Goal: Information Seeking & Learning: Learn about a topic

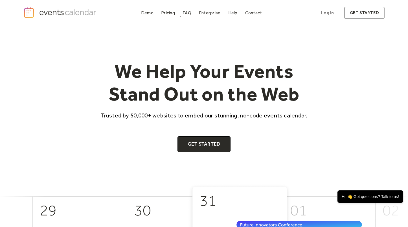
click at [169, 14] on div "Pricing" at bounding box center [168, 12] width 14 height 3
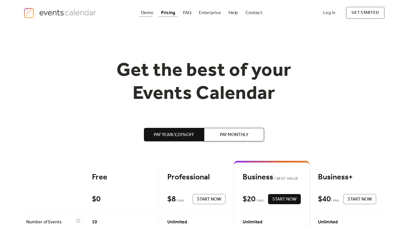
click at [150, 11] on div "Demo" at bounding box center [147, 12] width 12 height 3
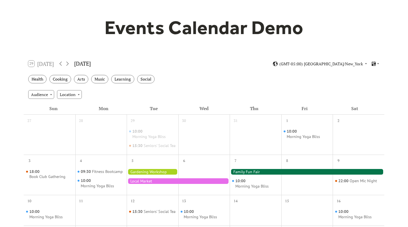
scroll to position [41, 0]
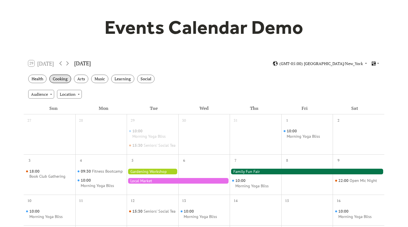
click at [60, 79] on div "Cooking" at bounding box center [60, 79] width 22 height 9
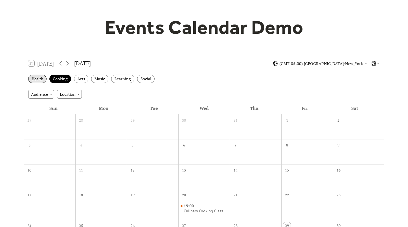
click at [37, 80] on div "Health" at bounding box center [37, 79] width 18 height 9
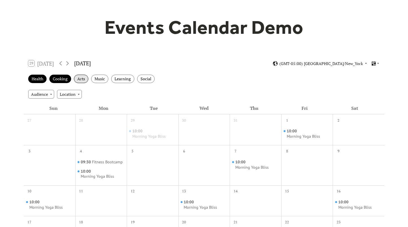
click at [84, 80] on div "Arts" at bounding box center [81, 79] width 14 height 9
click at [101, 80] on div "Music" at bounding box center [99, 79] width 17 height 9
click at [114, 79] on div "Learning" at bounding box center [122, 79] width 23 height 9
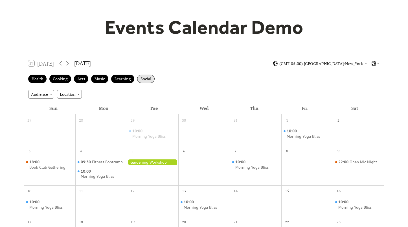
click at [141, 81] on div "Social" at bounding box center [145, 79] width 17 height 9
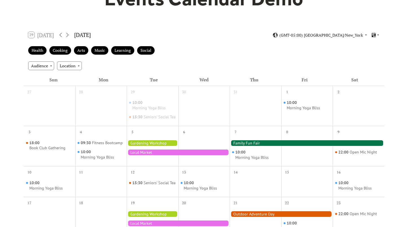
scroll to position [69, 0]
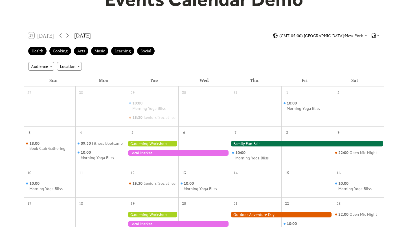
click at [139, 147] on div at bounding box center [153, 144] width 52 height 6
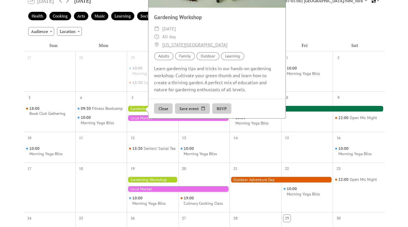
scroll to position [105, 0]
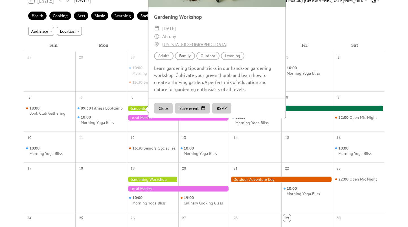
click at [221, 113] on button "RSVP" at bounding box center [221, 108] width 19 height 11
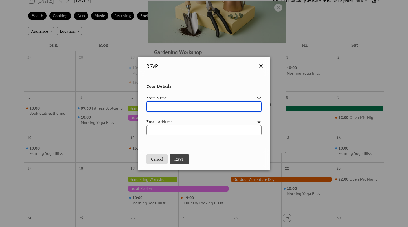
click at [264, 67] on icon at bounding box center [260, 66] width 7 height 7
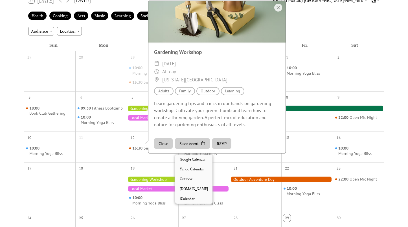
click at [194, 148] on button "Save event" at bounding box center [192, 143] width 35 height 11
click at [242, 144] on div "Close Save event RSVP" at bounding box center [216, 143] width 137 height 19
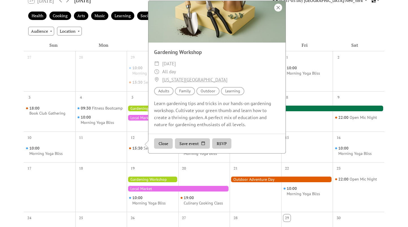
click at [280, 10] on div at bounding box center [278, 8] width 8 height 8
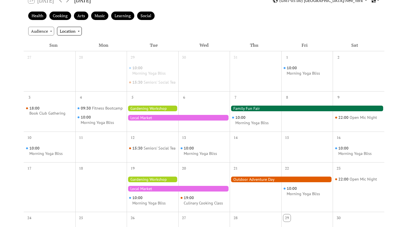
click at [76, 30] on div "Location" at bounding box center [69, 31] width 25 height 8
click at [44, 28] on div "Audience" at bounding box center [41, 31] width 26 height 8
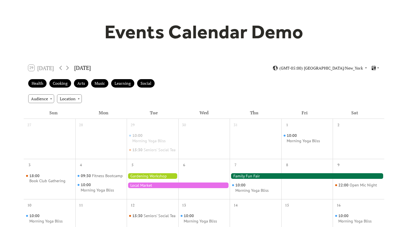
scroll to position [25, 0]
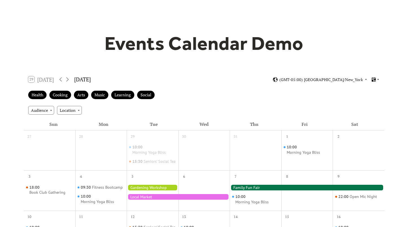
click at [376, 81] on icon at bounding box center [373, 79] width 5 height 5
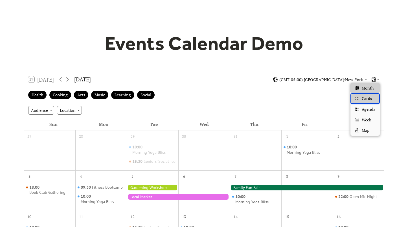
click at [371, 98] on span "Cards" at bounding box center [367, 99] width 10 height 6
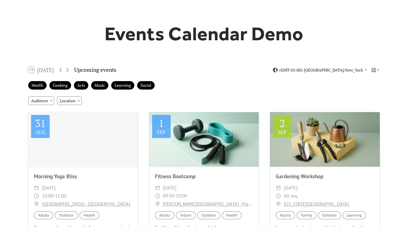
scroll to position [30, 0]
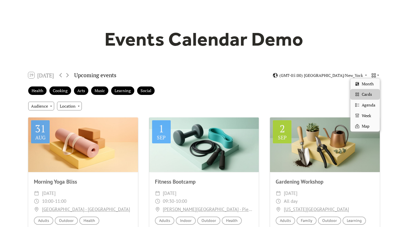
click at [375, 76] on icon at bounding box center [373, 75] width 4 height 4
click at [367, 105] on span "Agenda" at bounding box center [369, 105] width 14 height 6
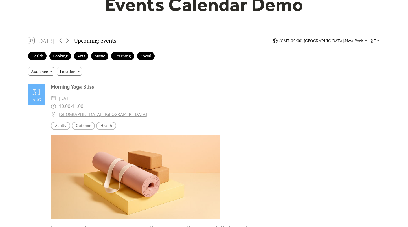
scroll to position [0, 0]
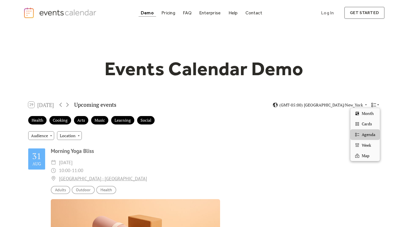
click at [379, 105] on icon at bounding box center [377, 104] width 3 height 3
click at [364, 144] on span "Week" at bounding box center [366, 145] width 9 height 6
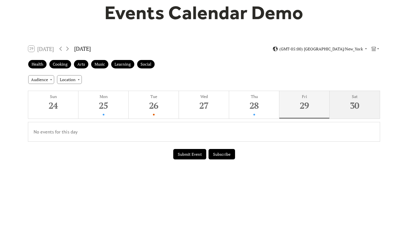
scroll to position [61, 0]
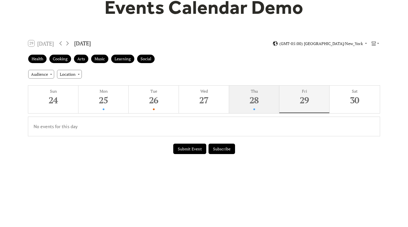
click at [252, 100] on div "28" at bounding box center [253, 100] width 47 height 12
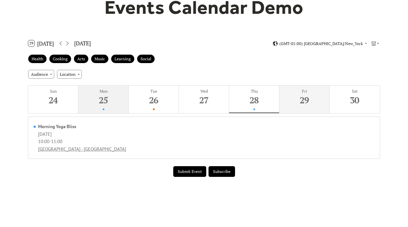
click at [112, 96] on div "25" at bounding box center [103, 100] width 47 height 12
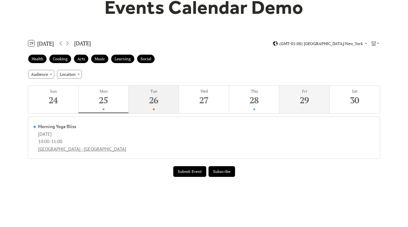
click at [144, 106] on button "Tue 26" at bounding box center [154, 100] width 50 height 28
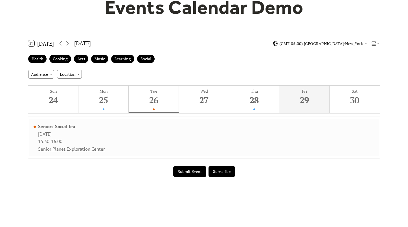
click at [71, 135] on div "Tuesday, August 26, 2025" at bounding box center [71, 134] width 67 height 6
click at [69, 127] on div "Seniors' Social Tea" at bounding box center [71, 127] width 67 height 6
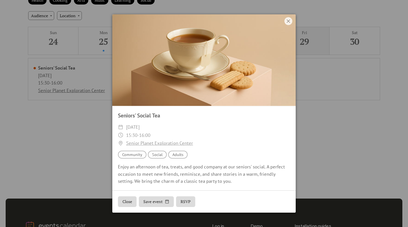
scroll to position [116, 0]
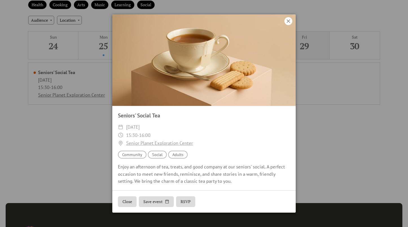
click at [288, 21] on icon at bounding box center [288, 20] width 3 height 3
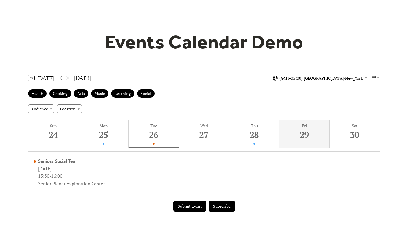
scroll to position [35, 0]
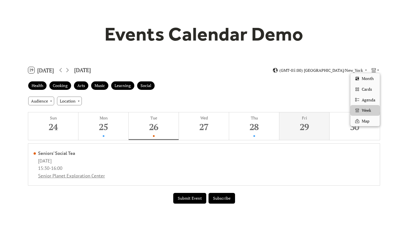
click at [375, 68] on icon at bounding box center [373, 70] width 4 height 4
click at [366, 94] on div "Cards" at bounding box center [364, 89] width 29 height 11
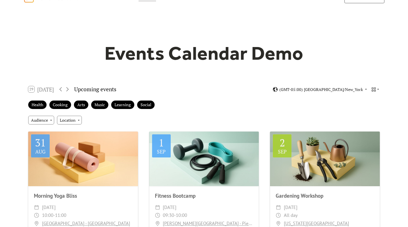
scroll to position [0, 0]
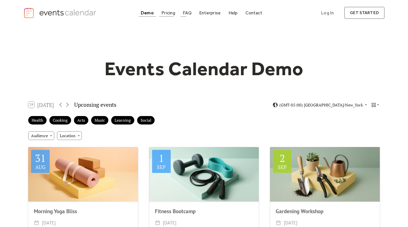
click at [166, 13] on div "Pricing" at bounding box center [168, 12] width 14 height 3
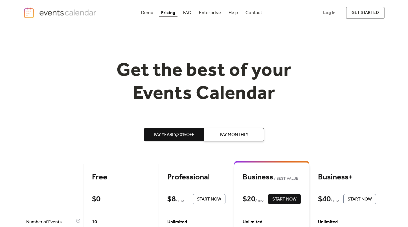
click at [56, 12] on img "home" at bounding box center [60, 13] width 74 height 12
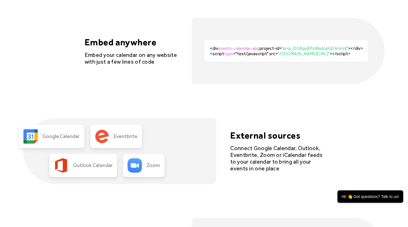
scroll to position [1167, 0]
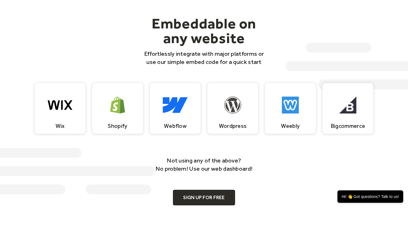
scroll to position [506, 0]
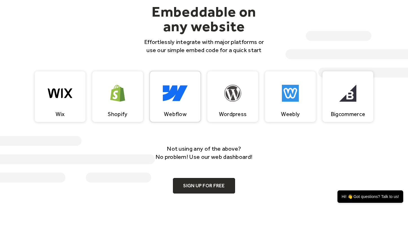
click at [191, 102] on div "Webflow" at bounding box center [175, 96] width 51 height 51
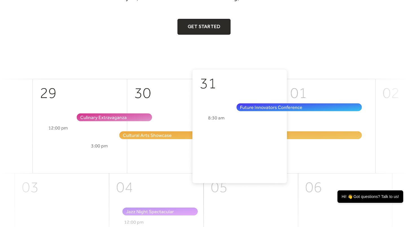
scroll to position [0, 0]
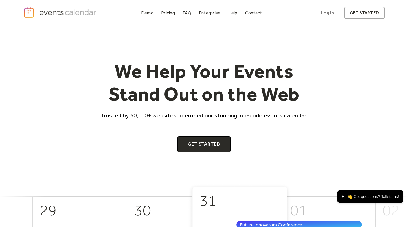
click at [170, 14] on div "Pricing" at bounding box center [168, 12] width 14 height 3
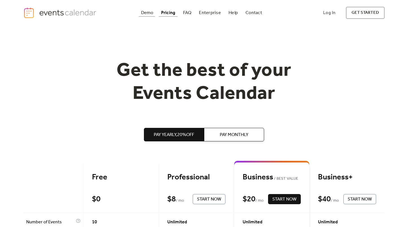
click at [146, 14] on div "Demo" at bounding box center [147, 12] width 12 height 3
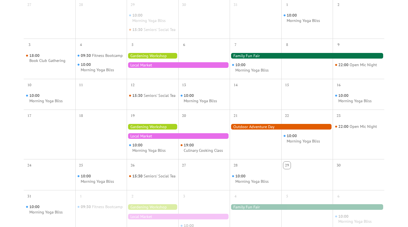
scroll to position [54, 0]
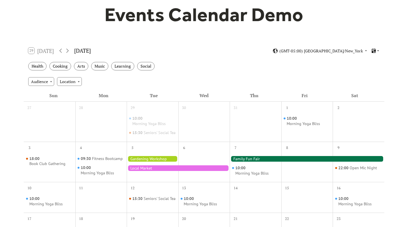
click at [375, 50] on icon at bounding box center [373, 51] width 4 height 5
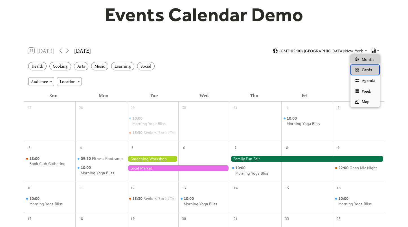
click at [369, 71] on span "Cards" at bounding box center [367, 70] width 10 height 6
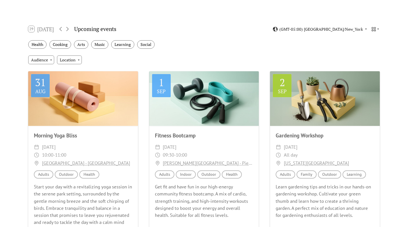
scroll to position [81, 0]
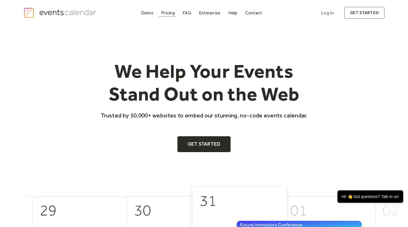
click at [168, 14] on div "Pricing" at bounding box center [168, 12] width 14 height 3
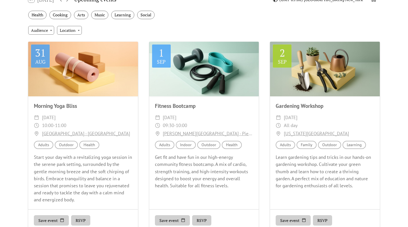
scroll to position [111, 0]
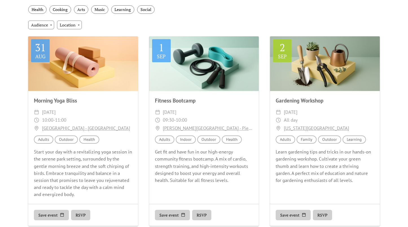
drag, startPoint x: 342, startPoint y: 111, endPoint x: 285, endPoint y: 111, distance: 57.0
click at [285, 111] on div "​ Tuesday, September 2, 2025" at bounding box center [325, 112] width 98 height 8
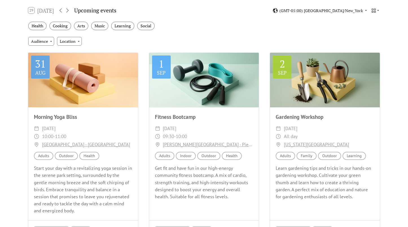
scroll to position [74, 0]
